Goal: Information Seeking & Learning: Learn about a topic

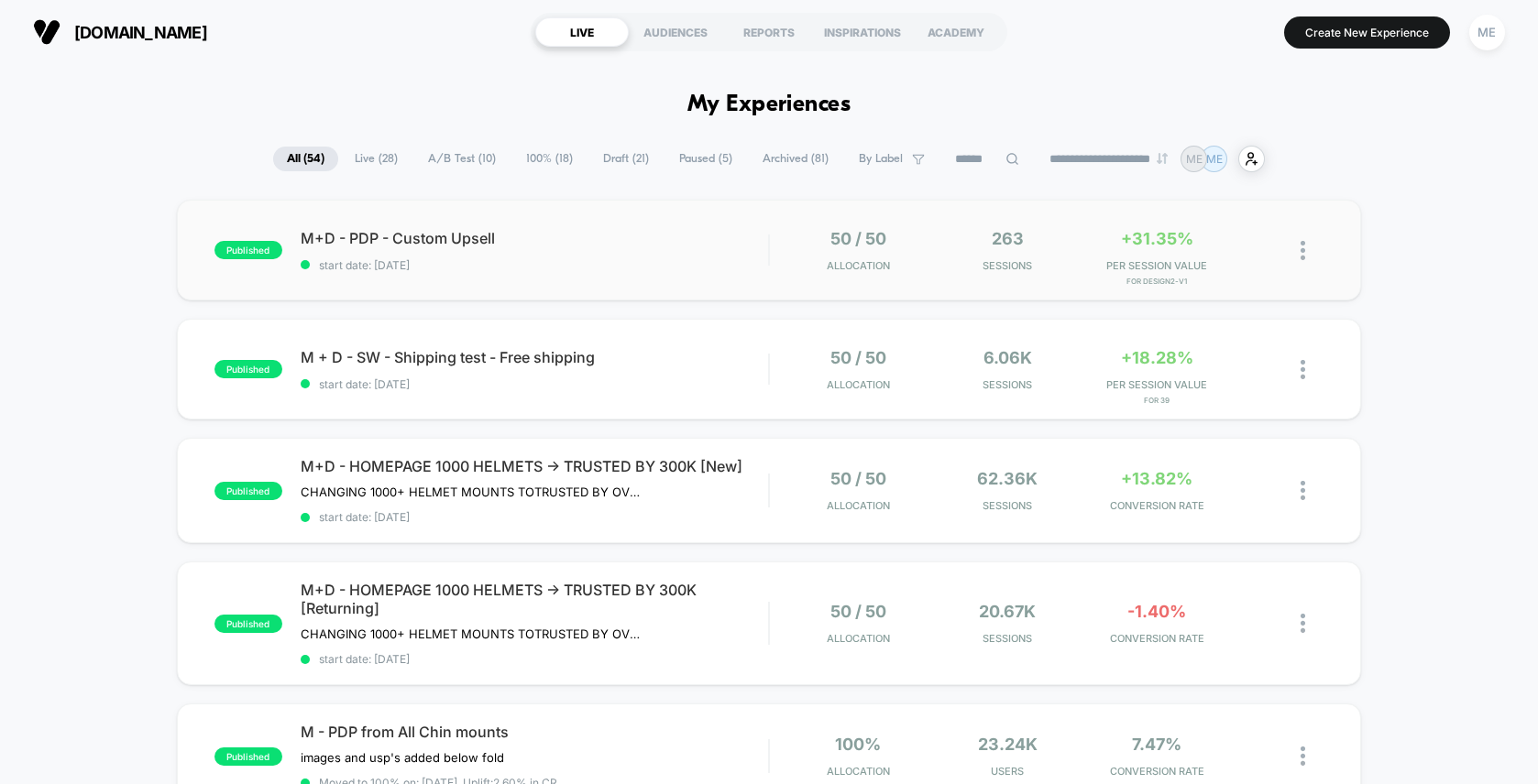
click at [760, 225] on div "published M+D - PDP - Custom Upsell start date: [DATE] 50 / 50 Allocation 263 S…" at bounding box center [769, 250] width 1184 height 101
